Goal: Check status

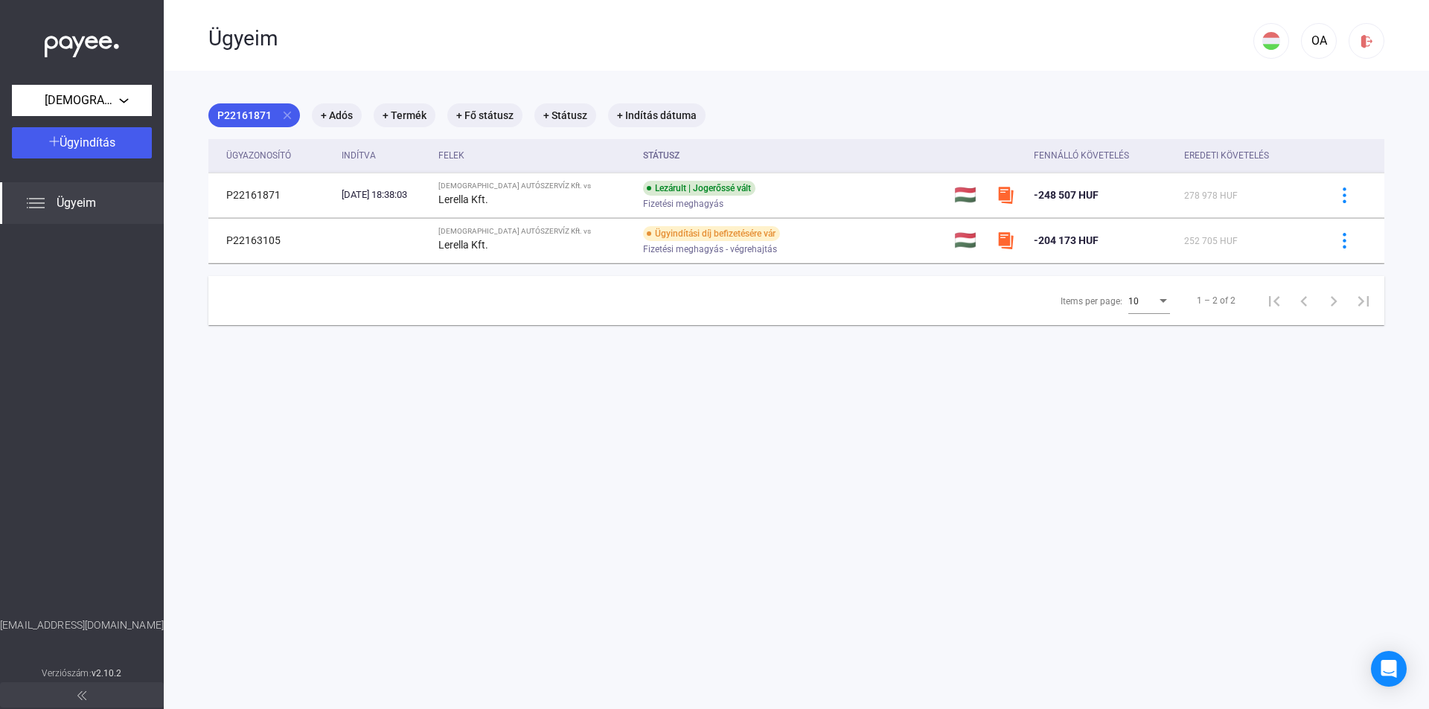
click at [63, 199] on span "Ügyeim" at bounding box center [76, 203] width 39 height 18
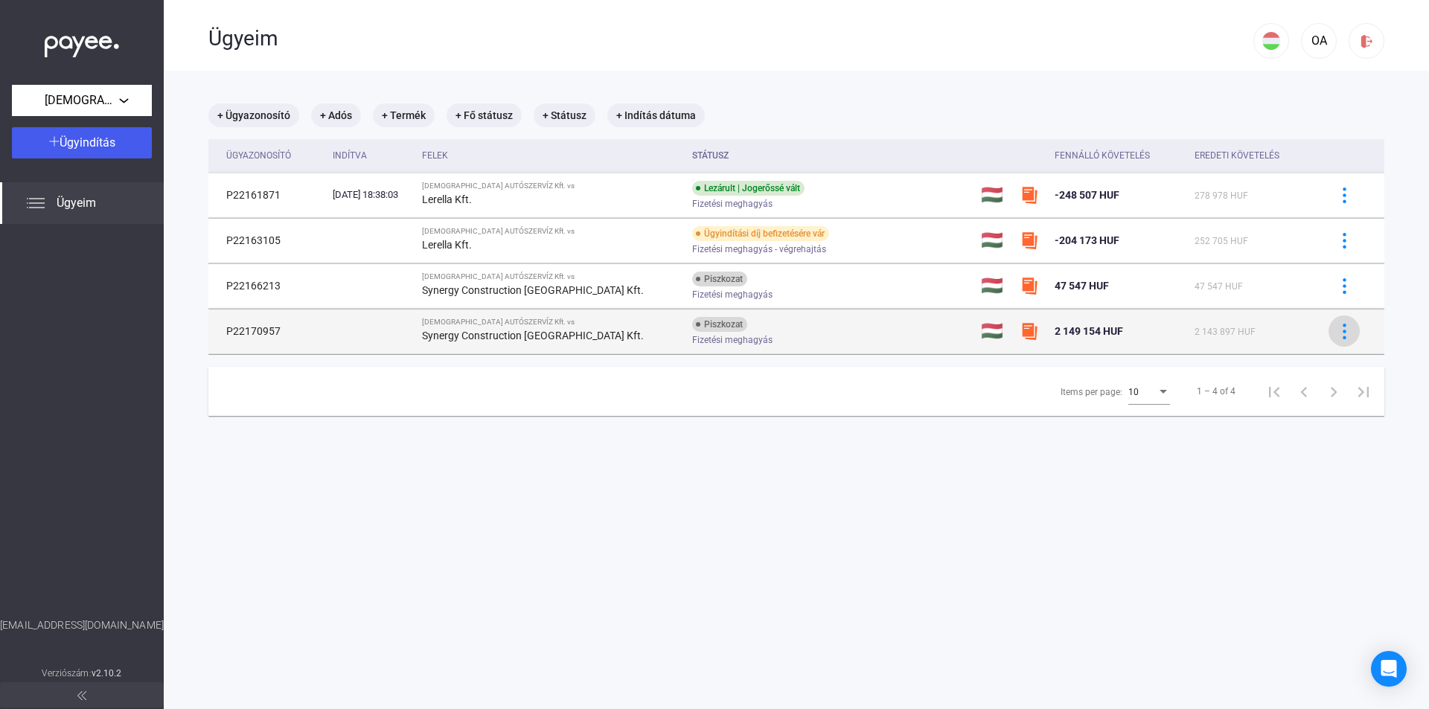
click at [1337, 329] on img at bounding box center [1345, 332] width 16 height 16
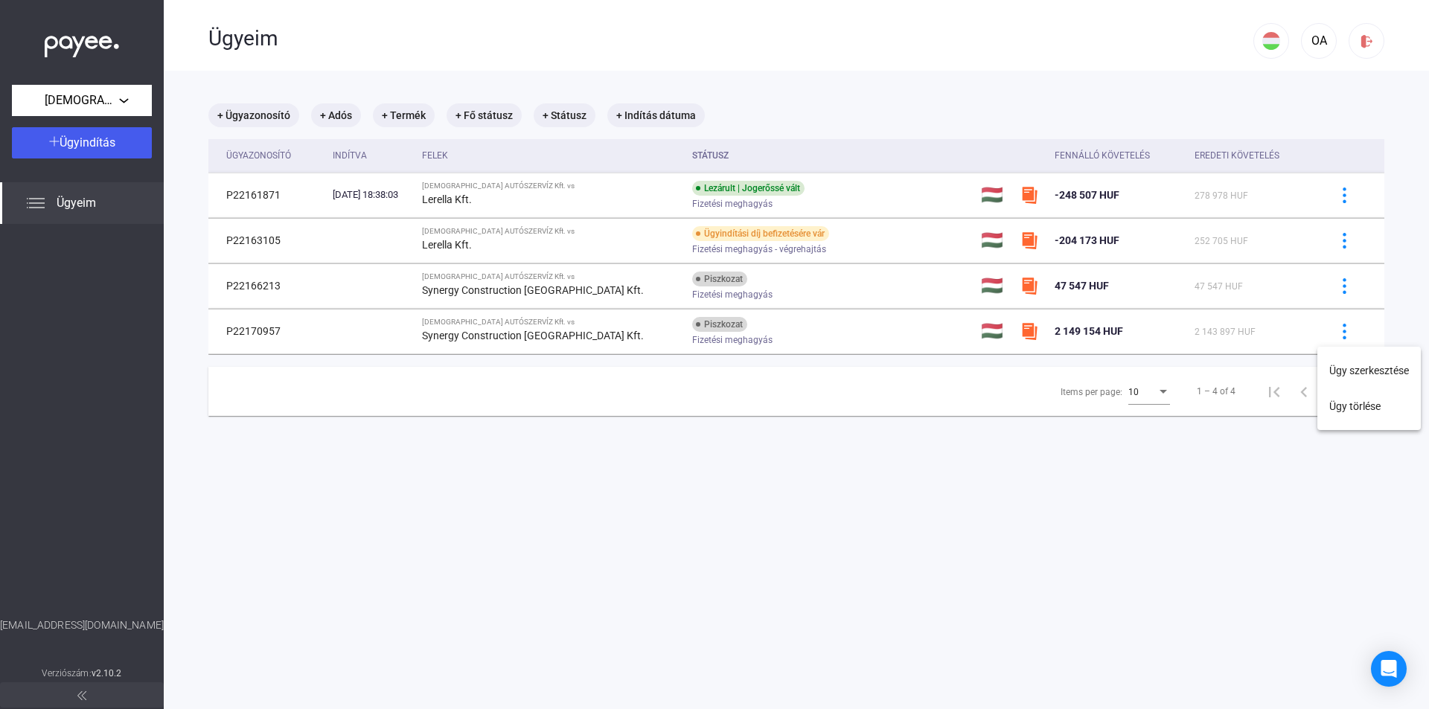
click at [790, 329] on div at bounding box center [714, 354] width 1429 height 709
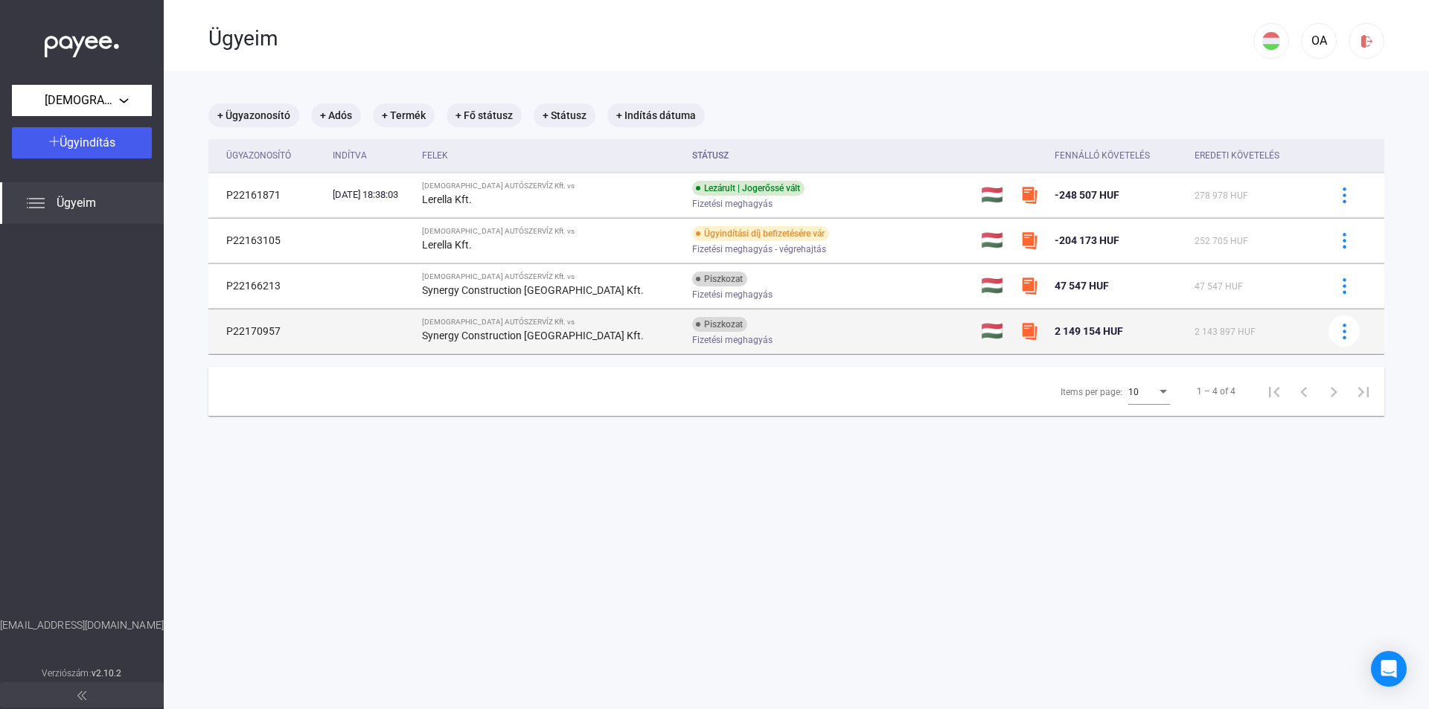
click at [494, 330] on strong "Synergy Construction [GEOGRAPHIC_DATA] Kft." at bounding box center [533, 336] width 222 height 12
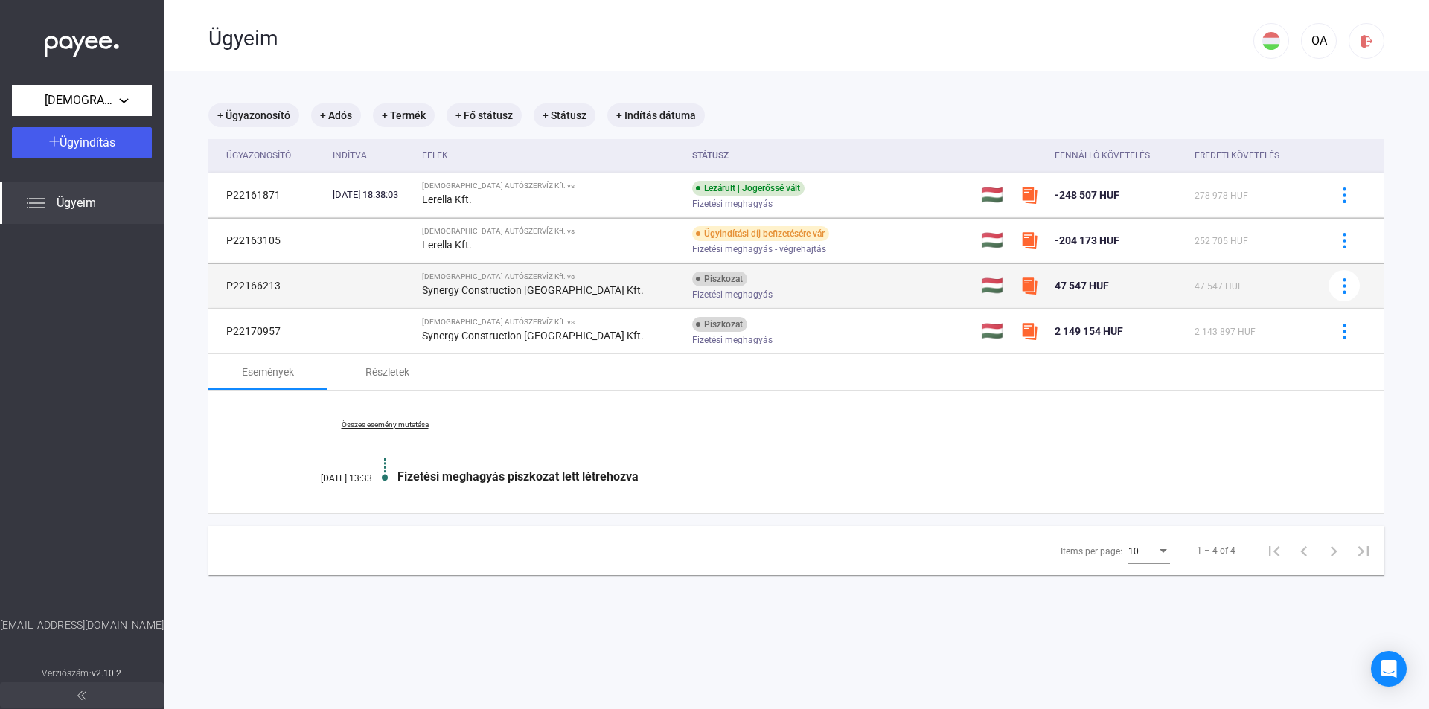
click at [572, 285] on strong "Synergy Construction [GEOGRAPHIC_DATA] Kft." at bounding box center [533, 290] width 222 height 12
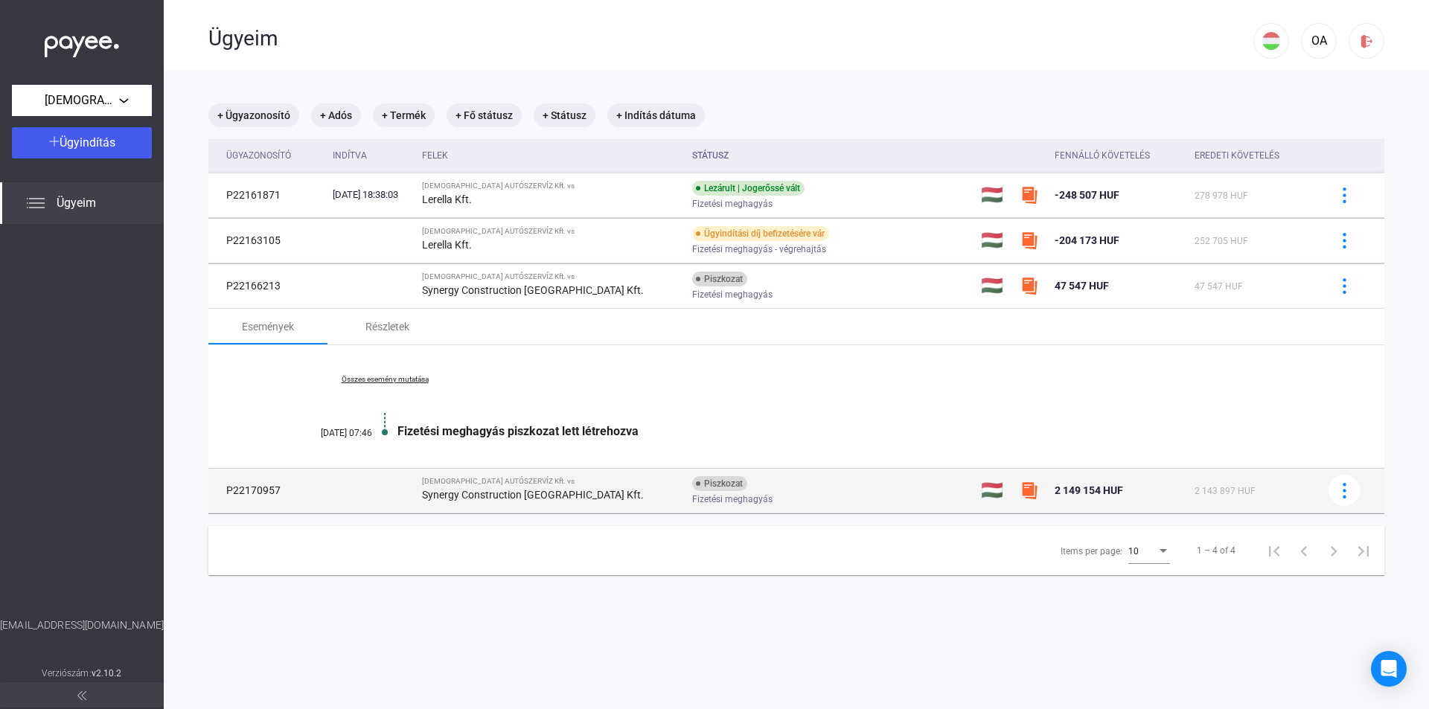
click at [550, 500] on strong "Synergy Construction [GEOGRAPHIC_DATA] Kft." at bounding box center [533, 495] width 222 height 12
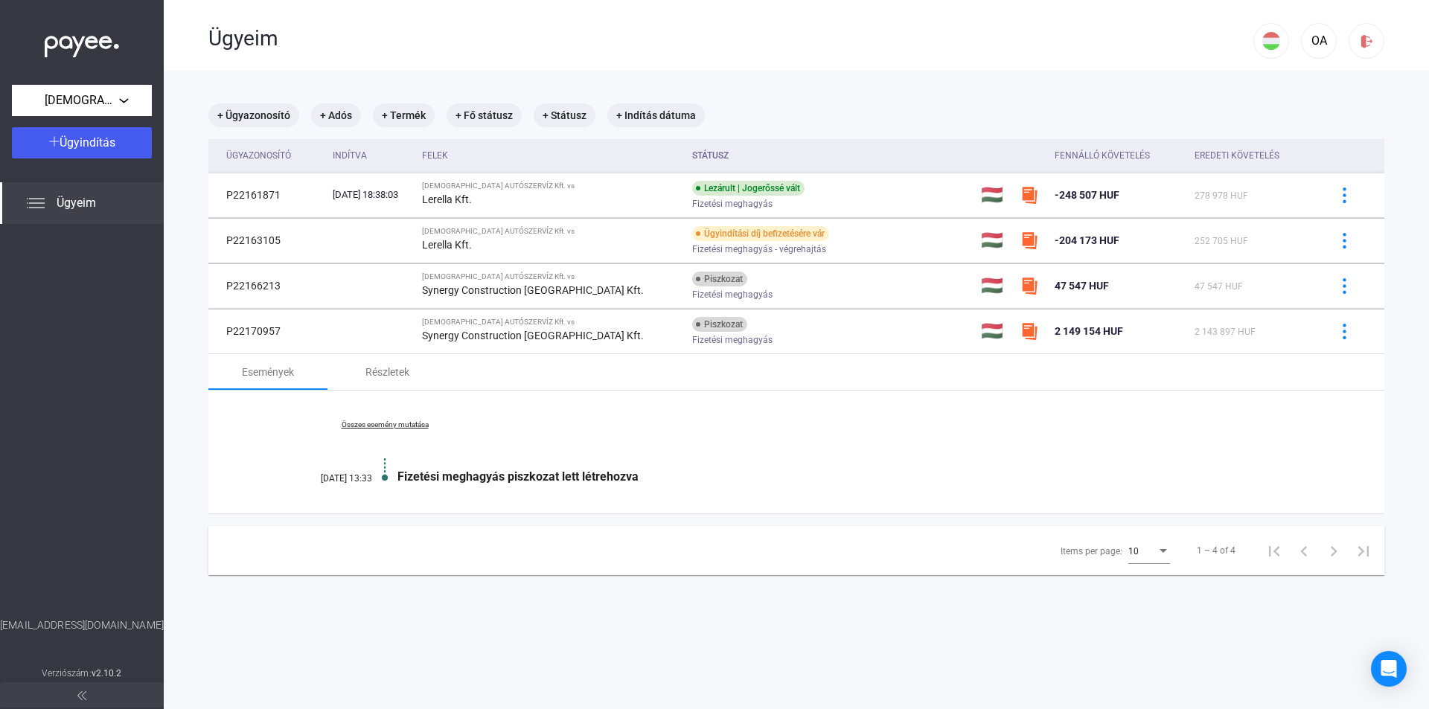
click at [362, 428] on link "Összes esemény mutatása" at bounding box center [385, 425] width 204 height 9
drag, startPoint x: 328, startPoint y: 477, endPoint x: 375, endPoint y: 478, distance: 47.7
click at [375, 478] on div "Kevesebb esemény mutatása [DATE] 13:33 Fizetési meghagyás piszkozat lett létreh…" at bounding box center [796, 452] width 1176 height 123
click at [663, 584] on main "+ Ügyazonosító + Adós + Termék + Fő státusz + Státusz + Indítás dátuma Ügyazono…" at bounding box center [797, 425] width 1266 height 709
drag, startPoint x: 488, startPoint y: 482, endPoint x: 672, endPoint y: 470, distance: 185.0
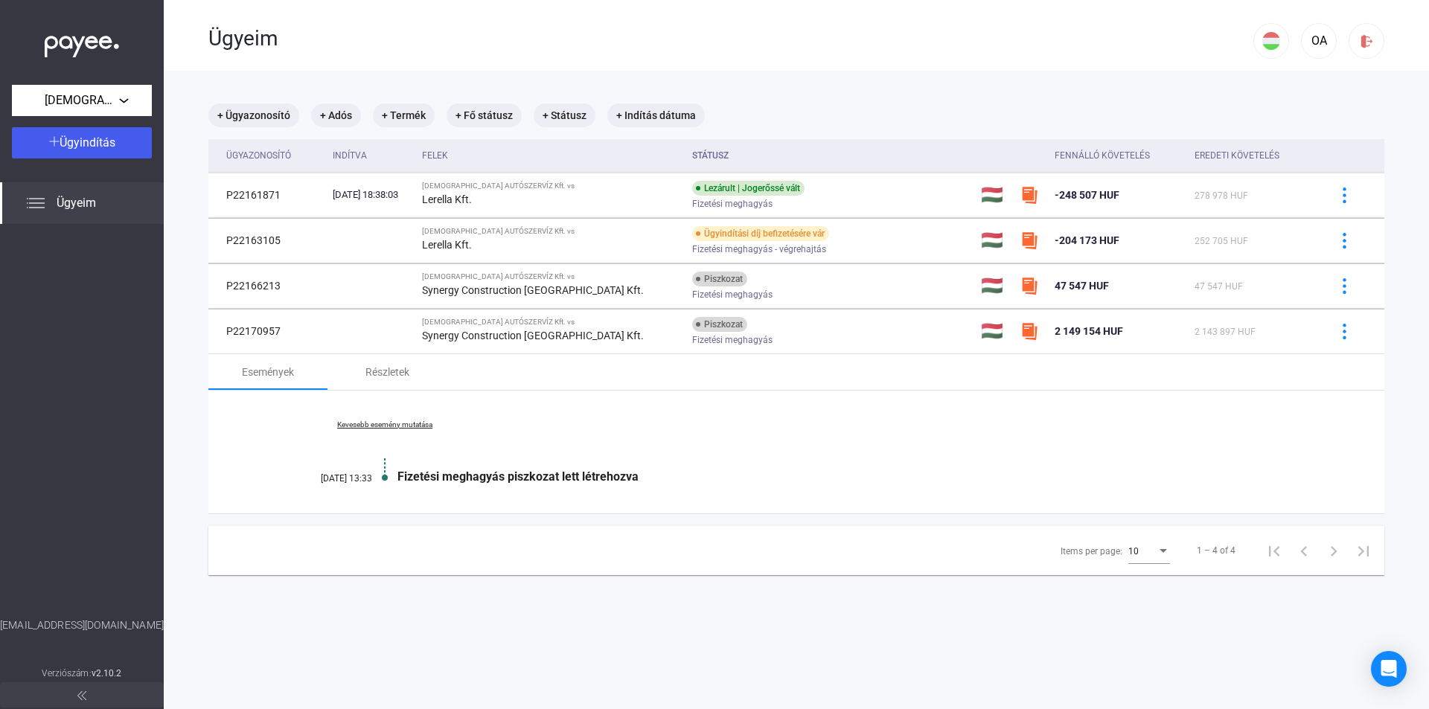
click at [644, 476] on div "Fizetési meghagyás piszkozat lett létrehozva" at bounding box center [854, 477] width 913 height 14
click at [858, 449] on div "Kevesebb esemény mutatása [DATE] 13:33 Fizetési meghagyás piszkozat lett létreh…" at bounding box center [796, 452] width 1176 height 123
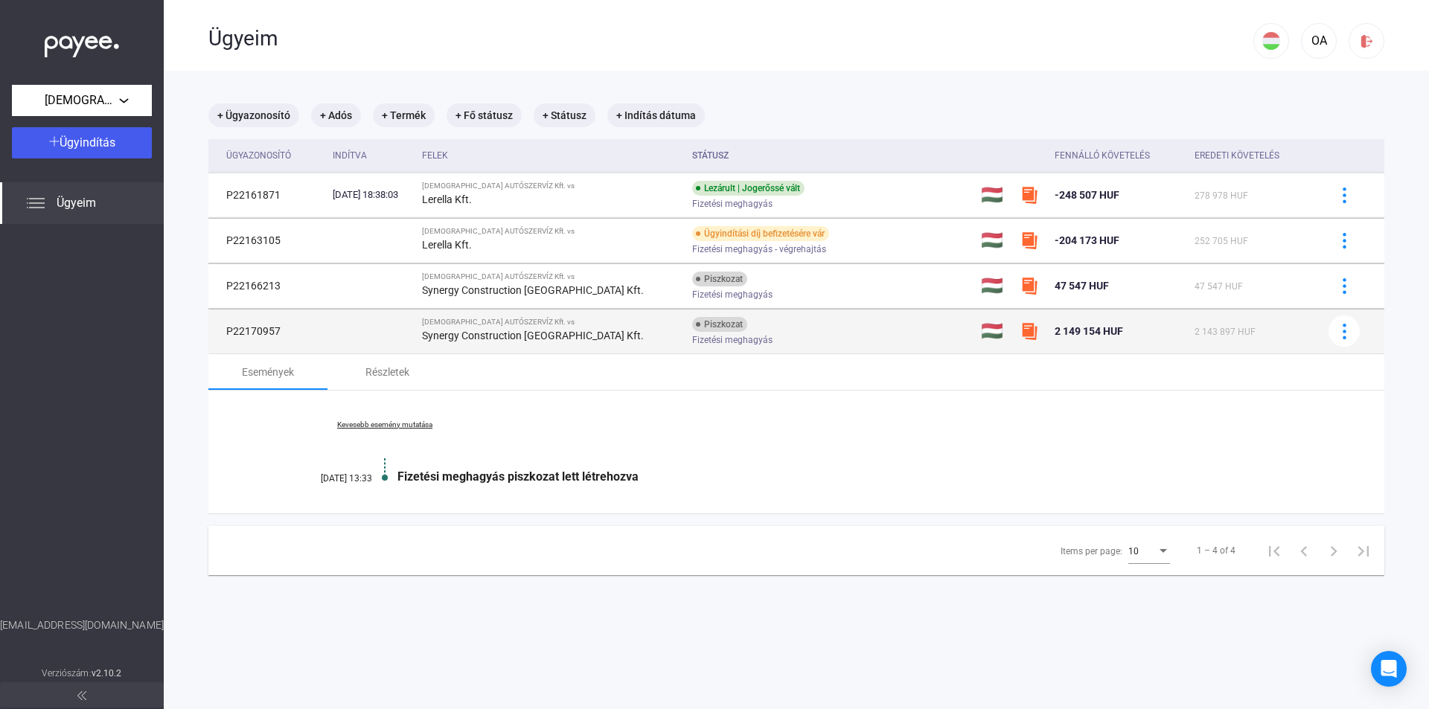
click at [1021, 334] on img at bounding box center [1030, 331] width 18 height 18
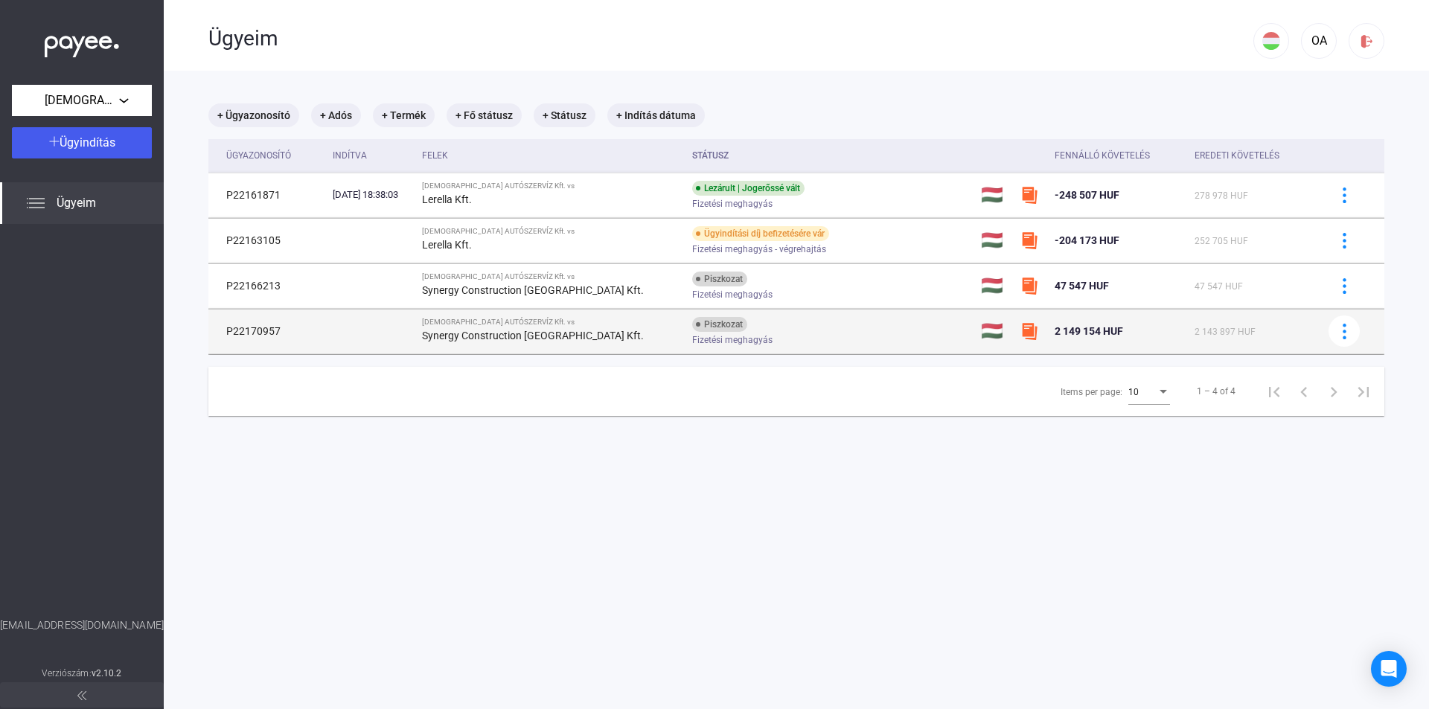
click at [1021, 334] on img at bounding box center [1030, 331] width 18 height 18
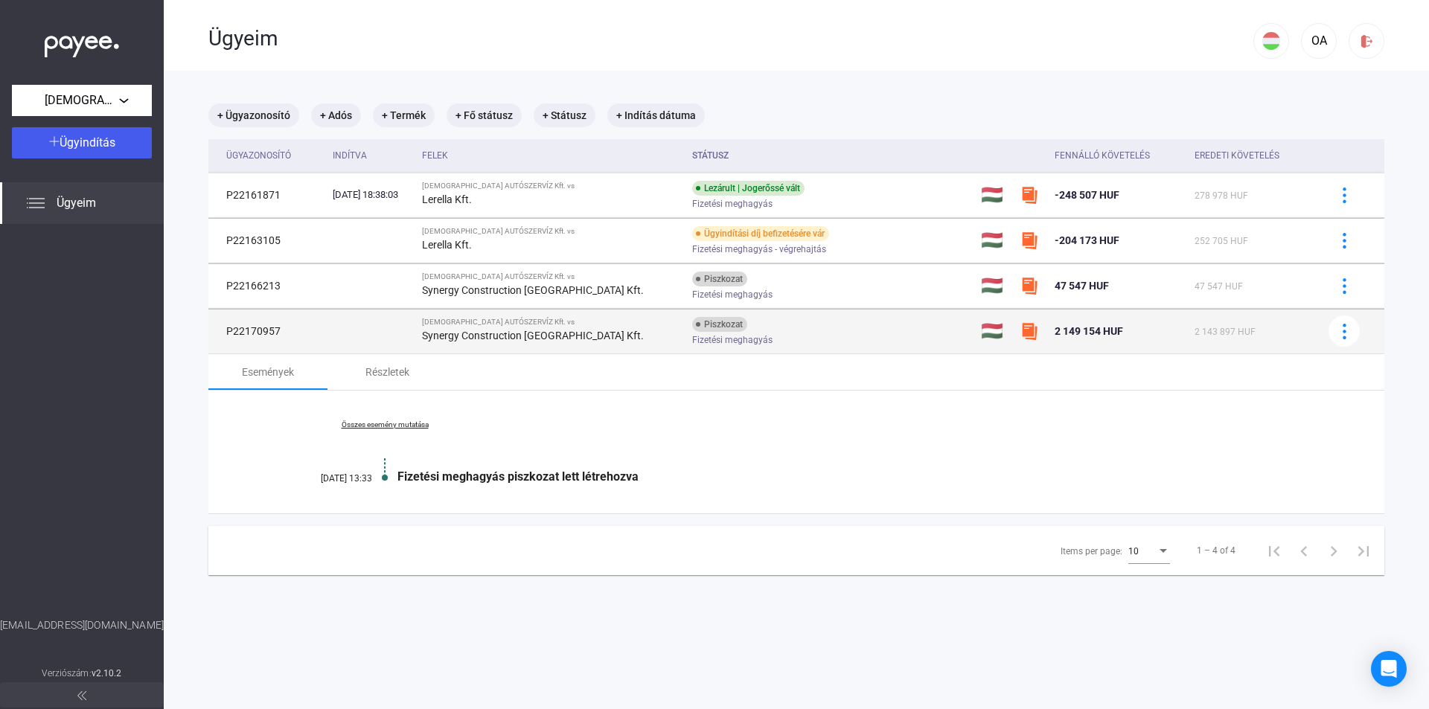
click at [533, 327] on div "Synergy Construction [GEOGRAPHIC_DATA] Kft." at bounding box center [551, 336] width 258 height 18
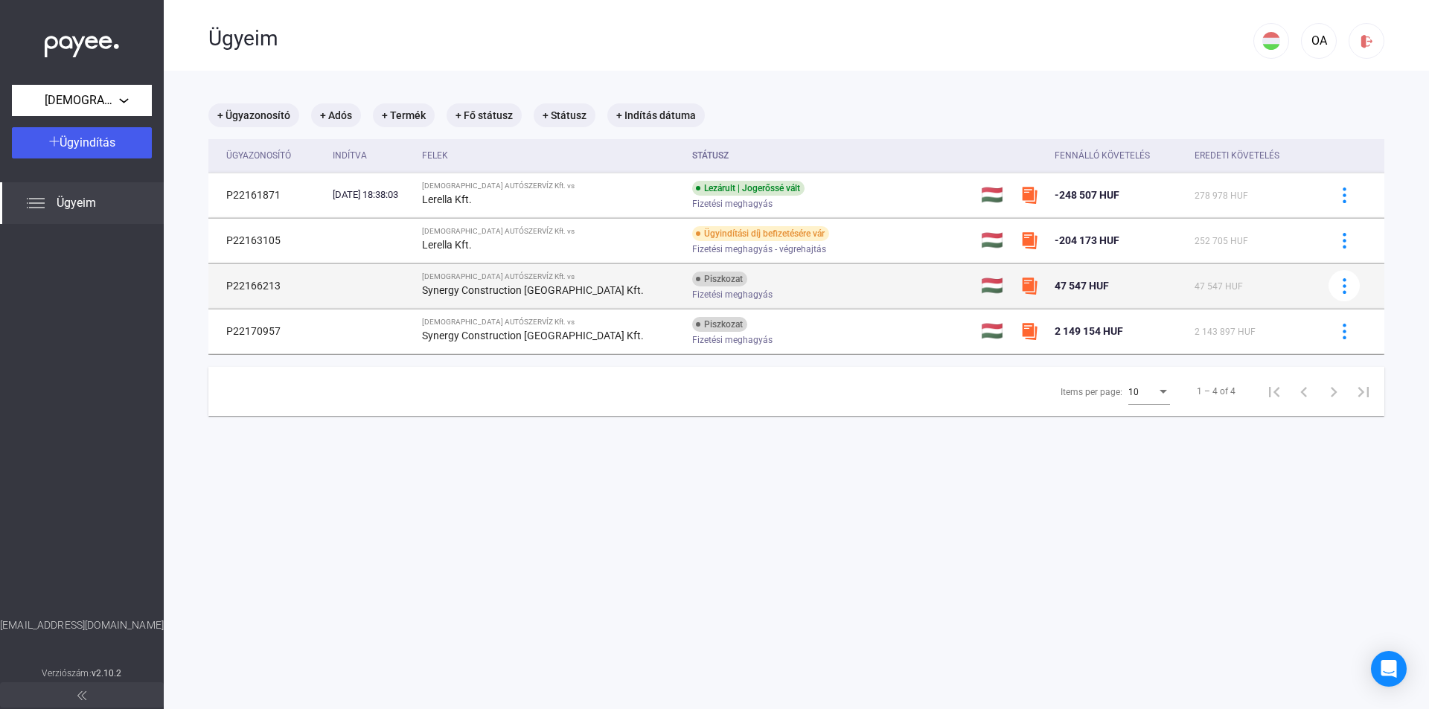
click at [539, 283] on div "Synergy Construction [GEOGRAPHIC_DATA] Kft." at bounding box center [551, 290] width 258 height 18
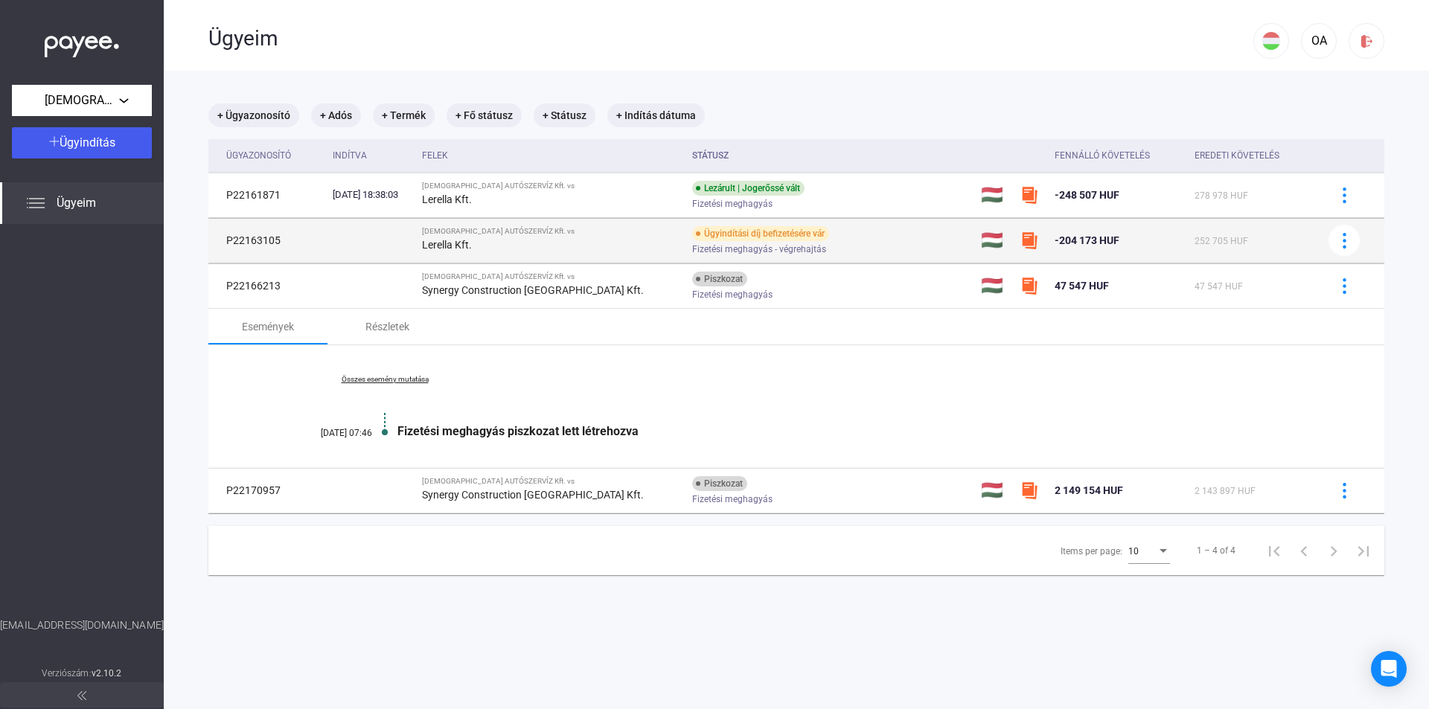
click at [547, 230] on div "[DEMOGRAPHIC_DATA] AUTÓSZERVÍZ Kft. vs" at bounding box center [551, 231] width 258 height 9
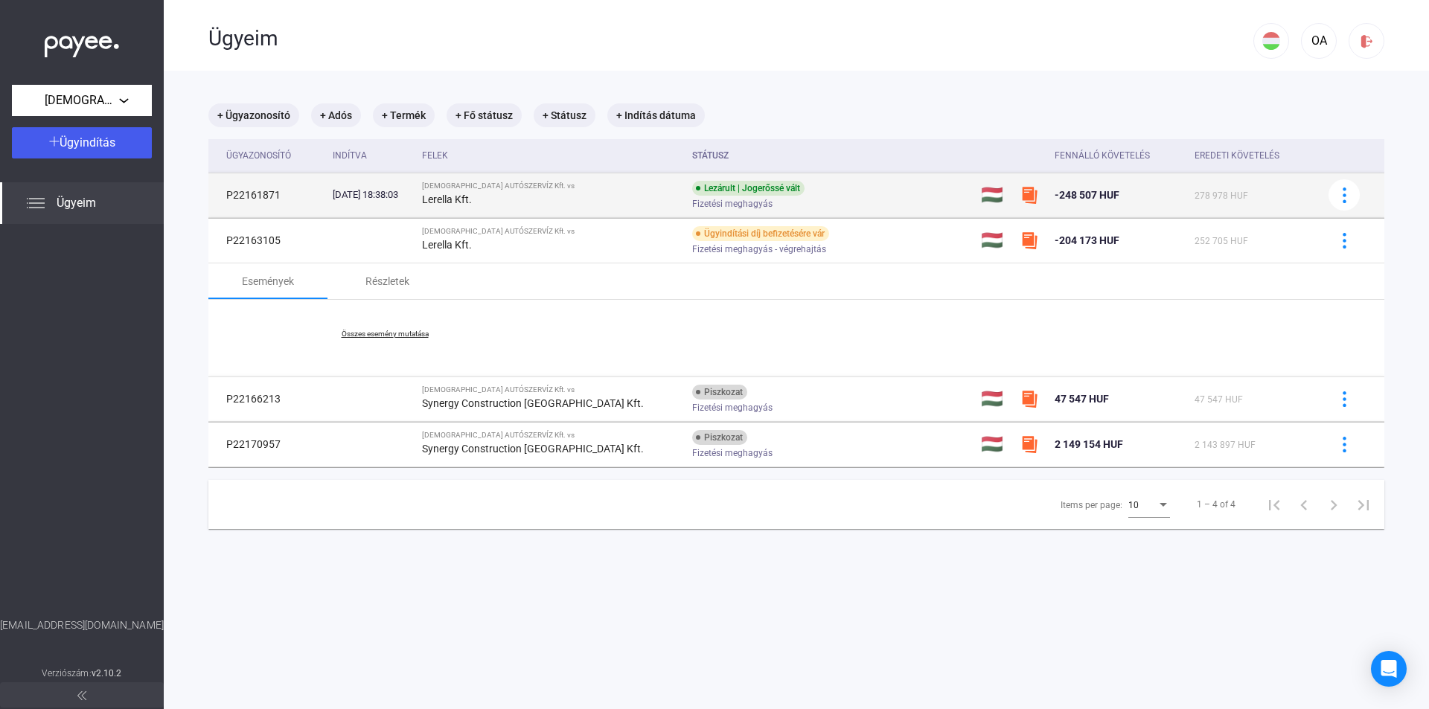
click at [538, 202] on div "Lerella Kft." at bounding box center [551, 200] width 258 height 18
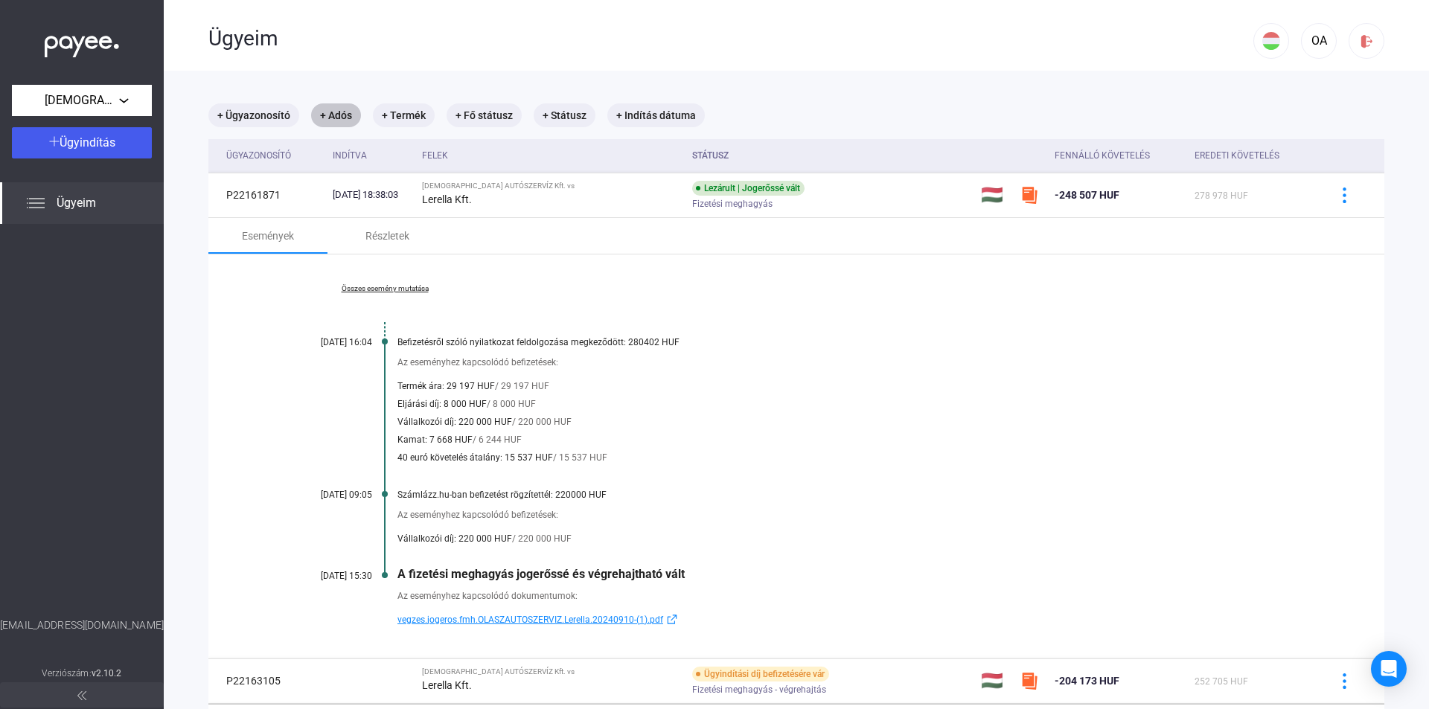
click at [336, 115] on mat-chip "+ Adós" at bounding box center [336, 115] width 50 height 24
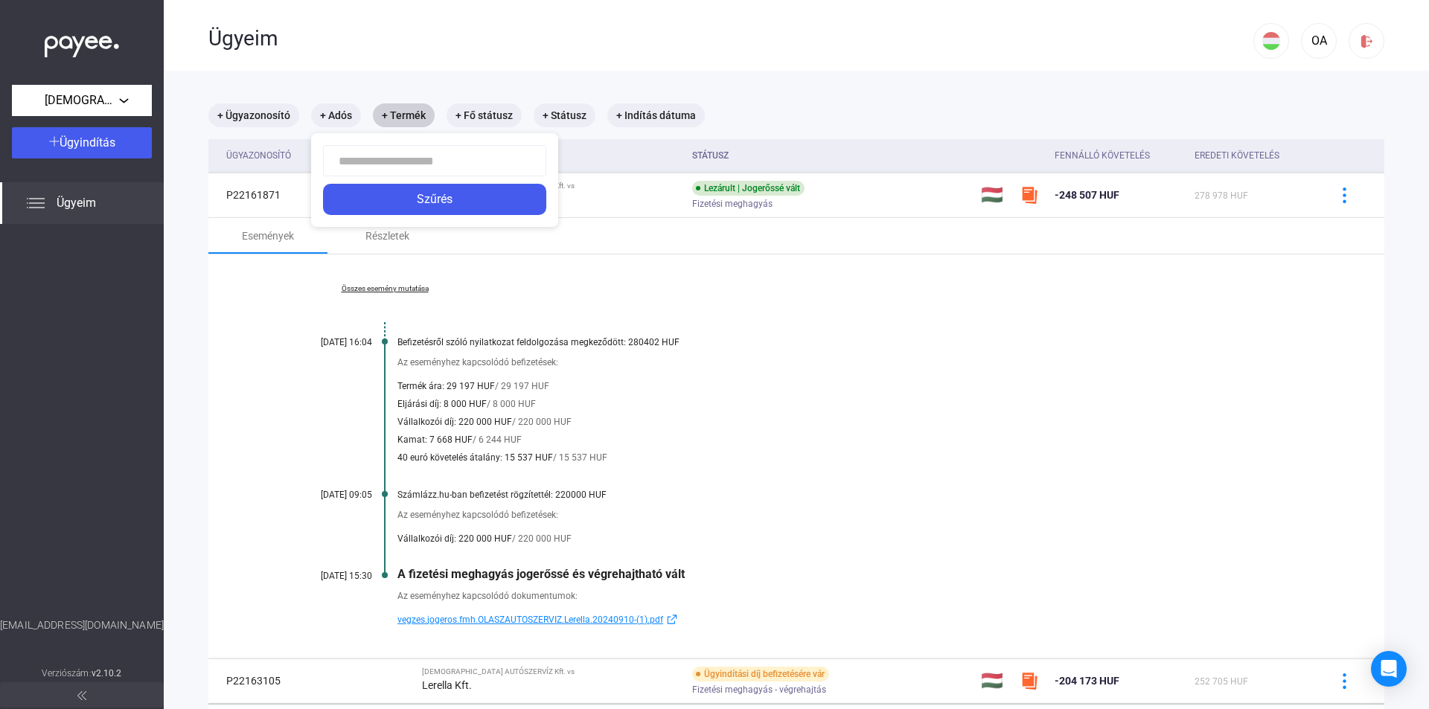
click at [388, 109] on div at bounding box center [714, 354] width 1429 height 709
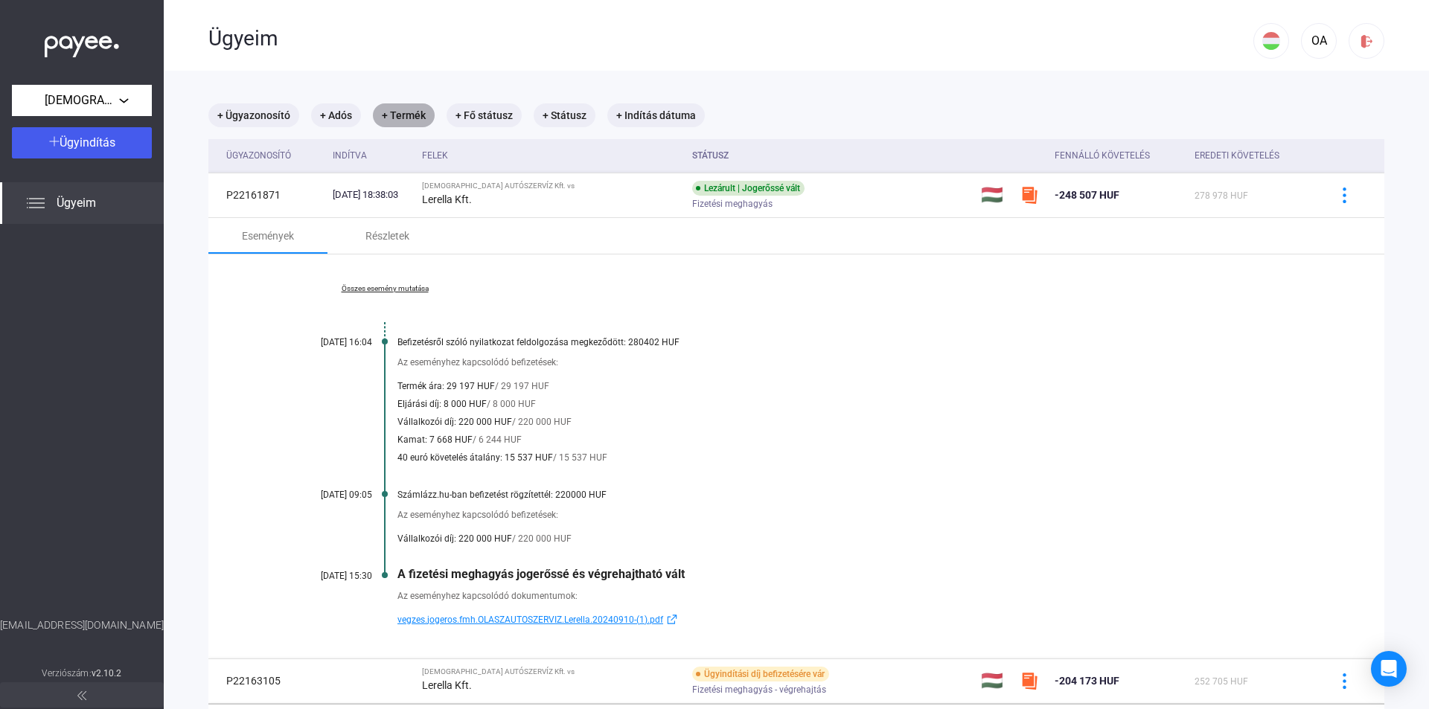
click at [400, 113] on mat-chip "+ Termék" at bounding box center [404, 115] width 62 height 24
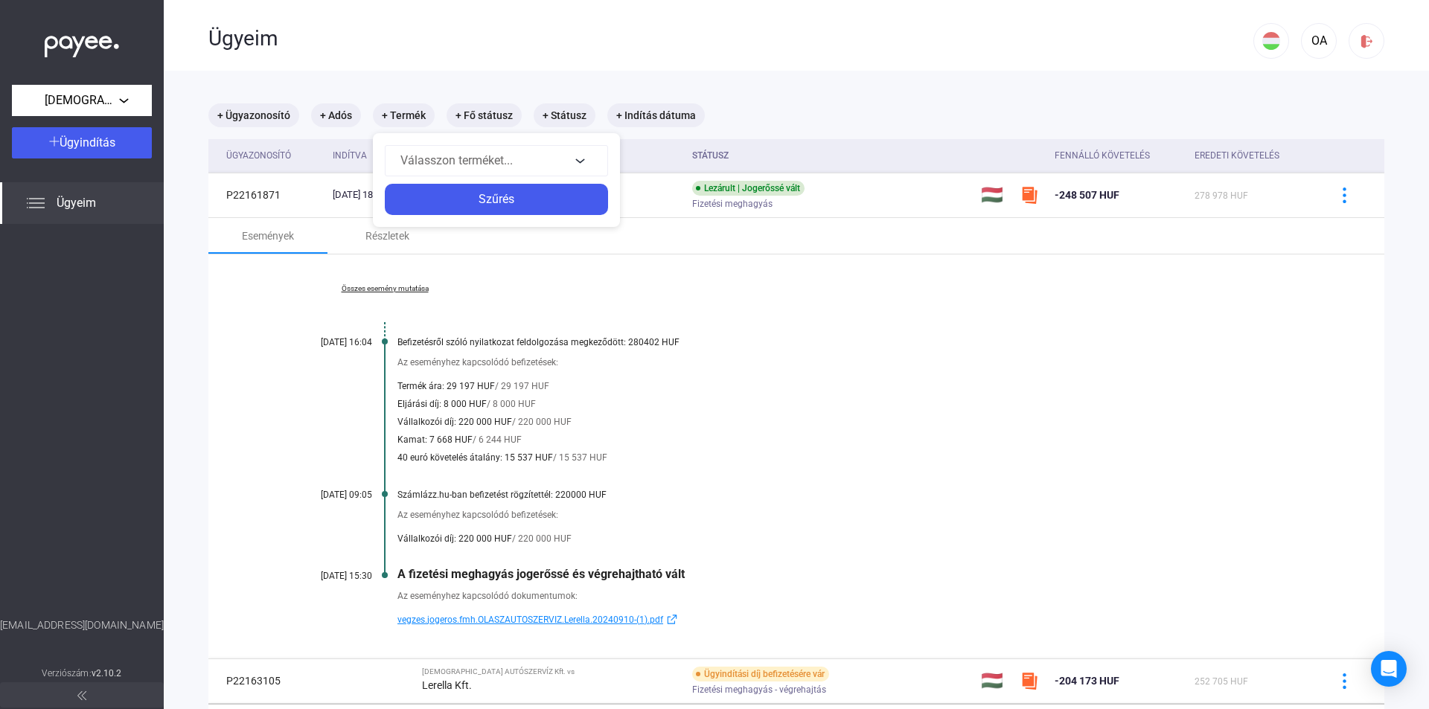
click at [473, 114] on div at bounding box center [714, 354] width 1429 height 709
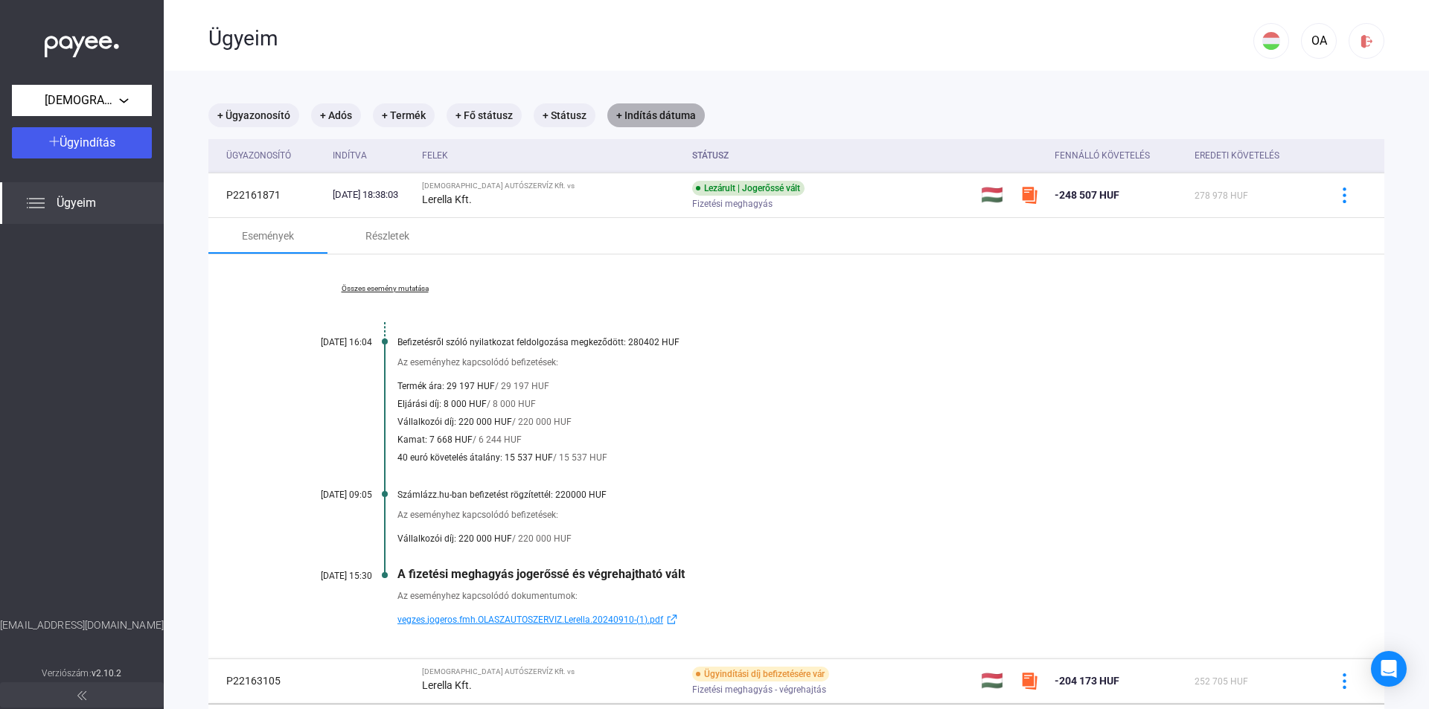
click at [648, 110] on mat-chip "+ Indítás dátuma" at bounding box center [656, 115] width 98 height 24
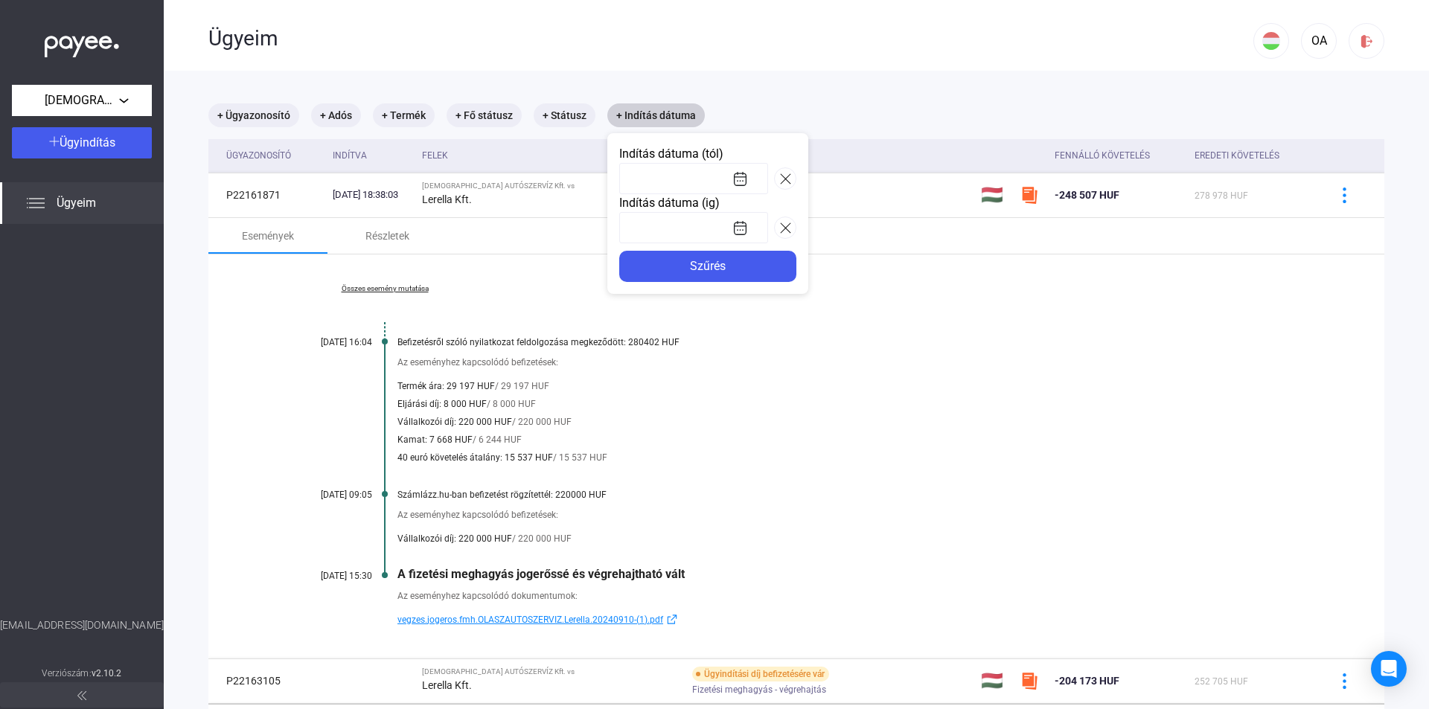
click at [648, 110] on div at bounding box center [714, 354] width 1429 height 709
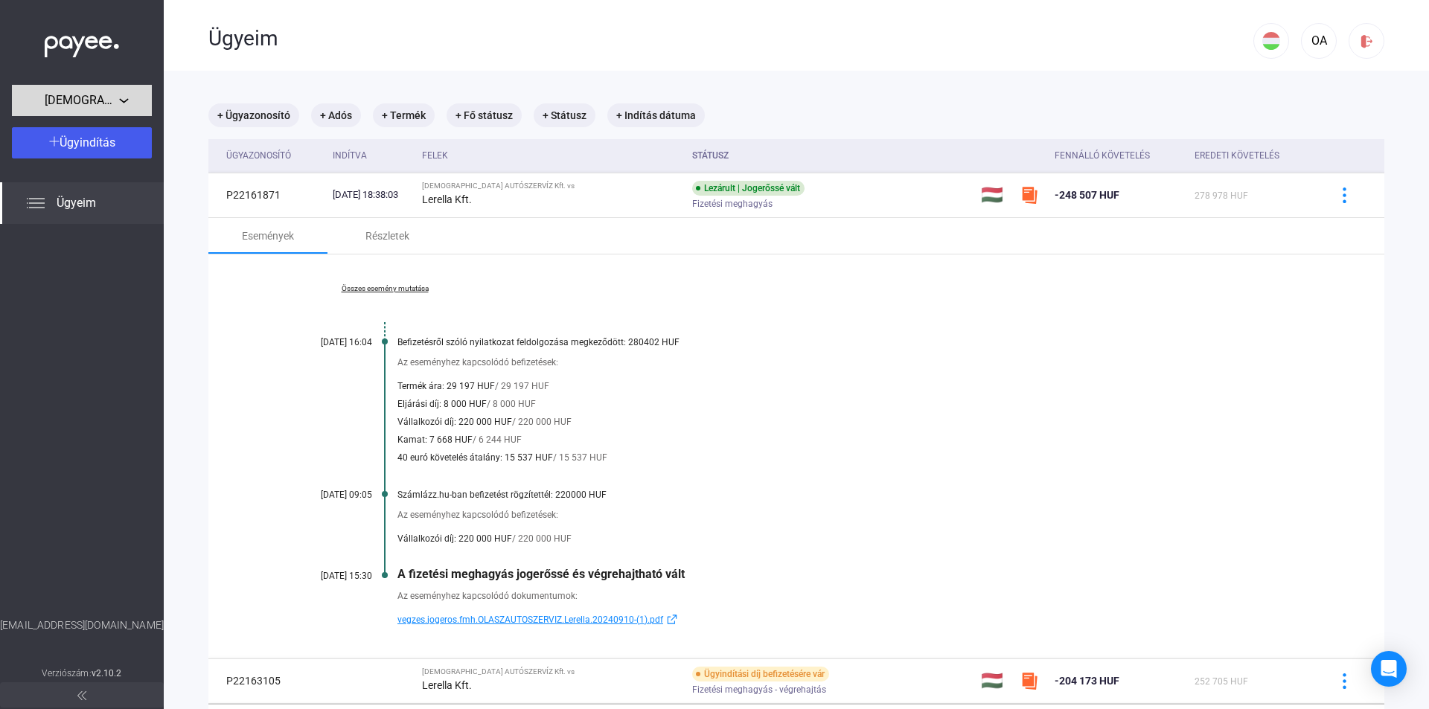
click at [134, 108] on div "[DEMOGRAPHIC_DATA] AUTÓSZERVÍZ Kft." at bounding box center [81, 101] width 131 height 19
click at [135, 108] on div at bounding box center [714, 354] width 1429 height 709
click at [139, 208] on div "Ügyeim" at bounding box center [82, 203] width 164 height 42
